Goal: Check status: Check status

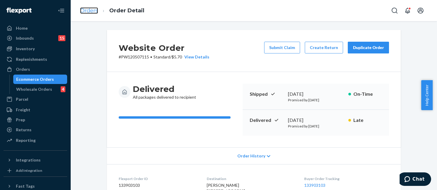
click at [91, 12] on link "Orders" at bounding box center [89, 10] width 18 height 6
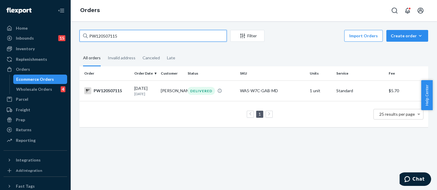
click at [118, 38] on input "PW120507115" at bounding box center [152, 36] width 147 height 12
paste input "033"
type input "PW120507033"
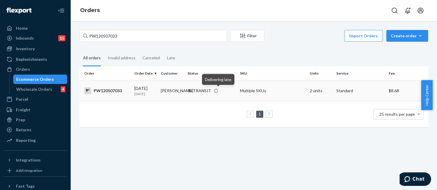
click at [217, 90] on icon at bounding box center [215, 91] width 5 height 5
